Goal: Task Accomplishment & Management: Manage account settings

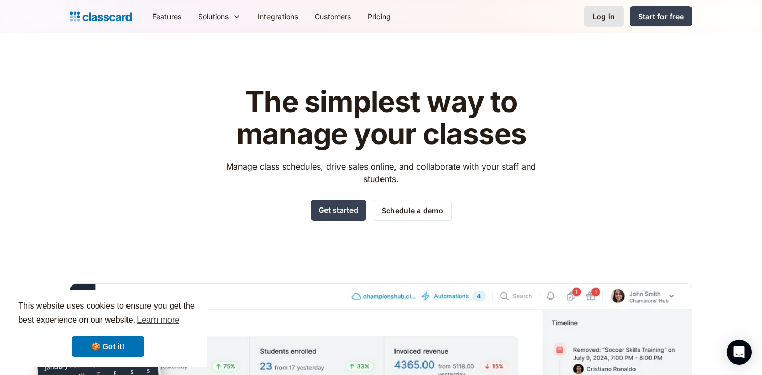
click at [599, 7] on link "Log in" at bounding box center [604, 16] width 40 height 21
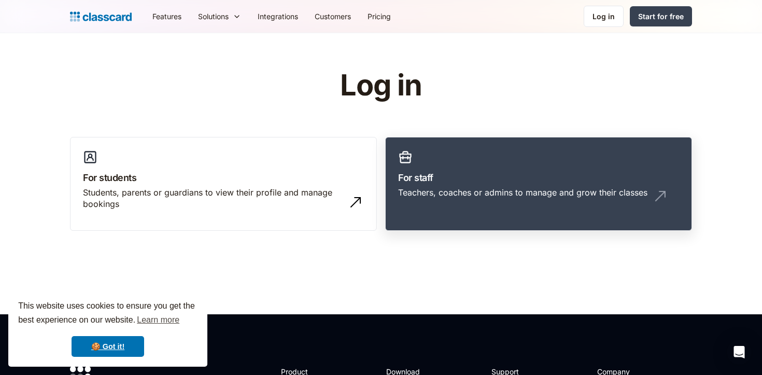
click at [444, 163] on link "For staff Teachers, coaches or admins to manage and grow their classes" at bounding box center [538, 184] width 307 height 94
